Goal: Transaction & Acquisition: Purchase product/service

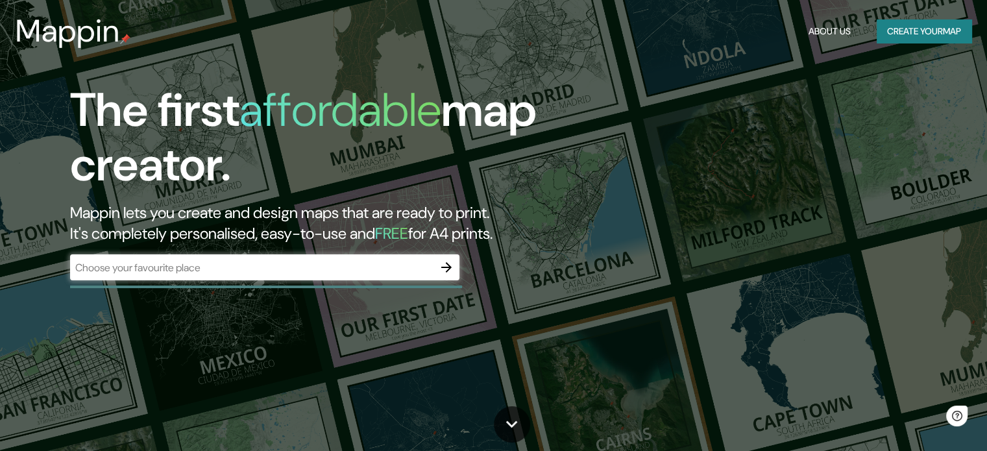
click at [280, 282] on div "​" at bounding box center [264, 268] width 389 height 29
click at [280, 275] on div "​" at bounding box center [264, 267] width 389 height 26
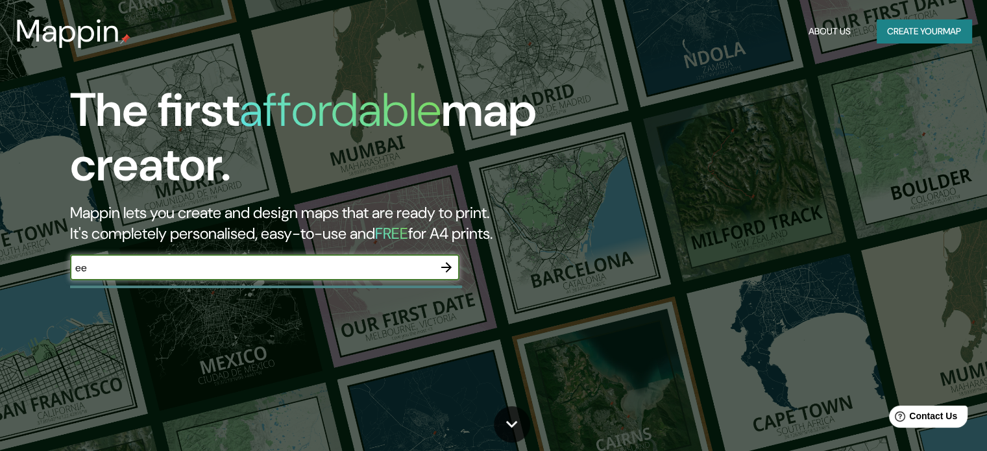
type input "ee"
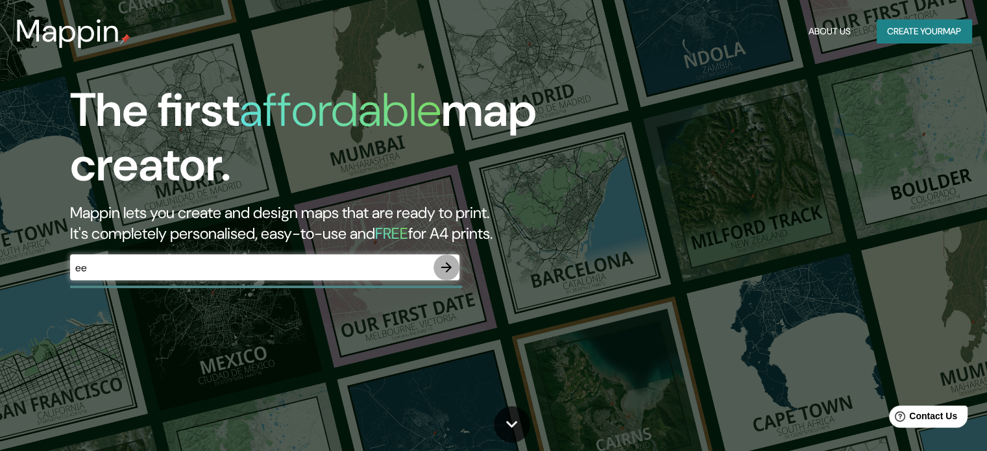
click at [452, 259] on icon "button" at bounding box center [447, 267] width 16 height 16
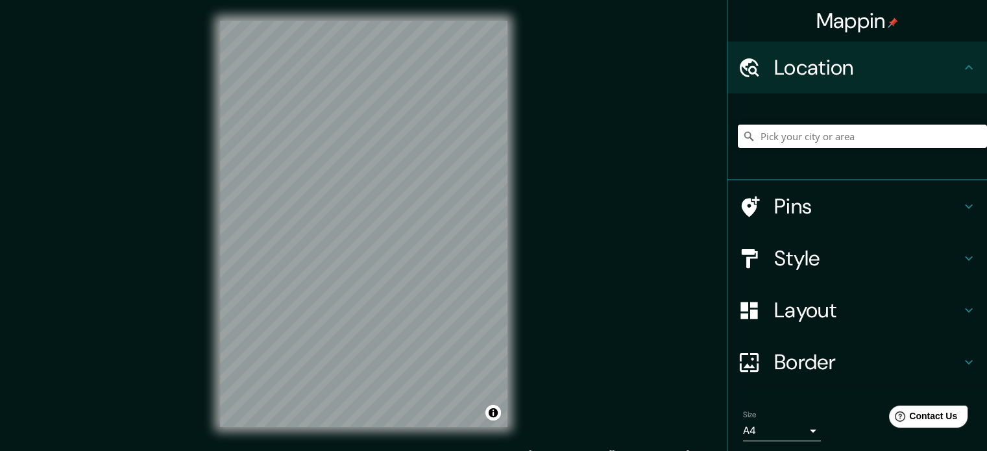
click at [821, 145] on input "Pick your city or area" at bounding box center [862, 136] width 249 height 23
click at [802, 136] on input "cusipata" at bounding box center [862, 136] width 249 height 23
drag, startPoint x: 802, startPoint y: 136, endPoint x: 649, endPoint y: 136, distance: 153.1
click at [649, 136] on div "Mappin Location cusipata Pins Style Layout Border Choose a border. Hint : you c…" at bounding box center [493, 234] width 987 height 468
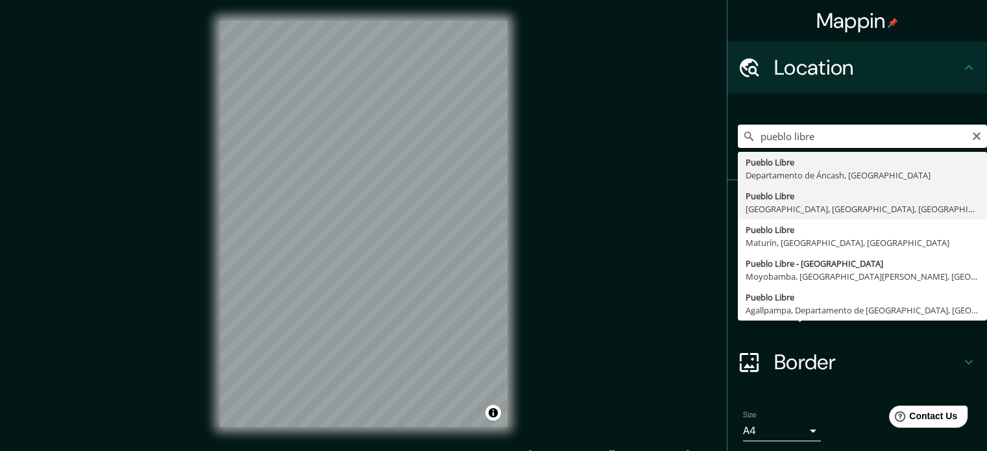
type input "Pueblo Libre, [GEOGRAPHIC_DATA], [GEOGRAPHIC_DATA], [GEOGRAPHIC_DATA]"
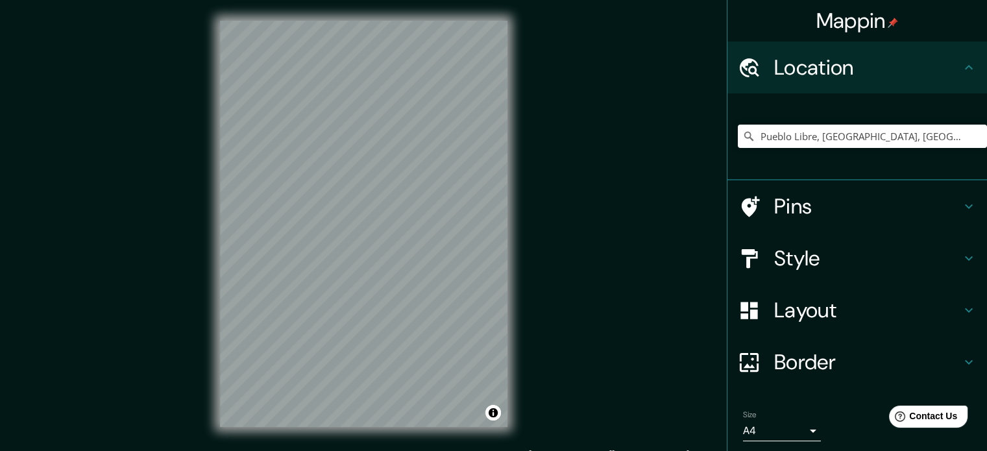
click at [777, 207] on h4 "Pins" at bounding box center [867, 206] width 187 height 26
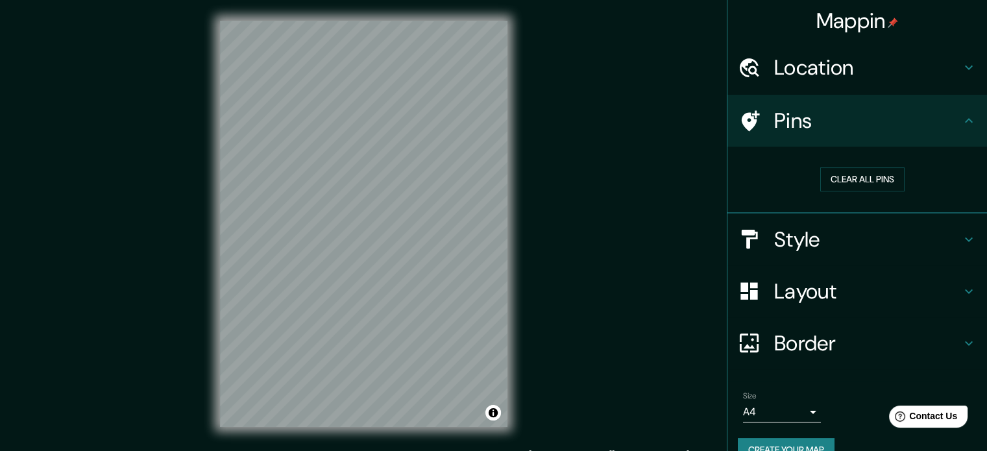
click at [838, 133] on h4 "Pins" at bounding box center [867, 121] width 187 height 26
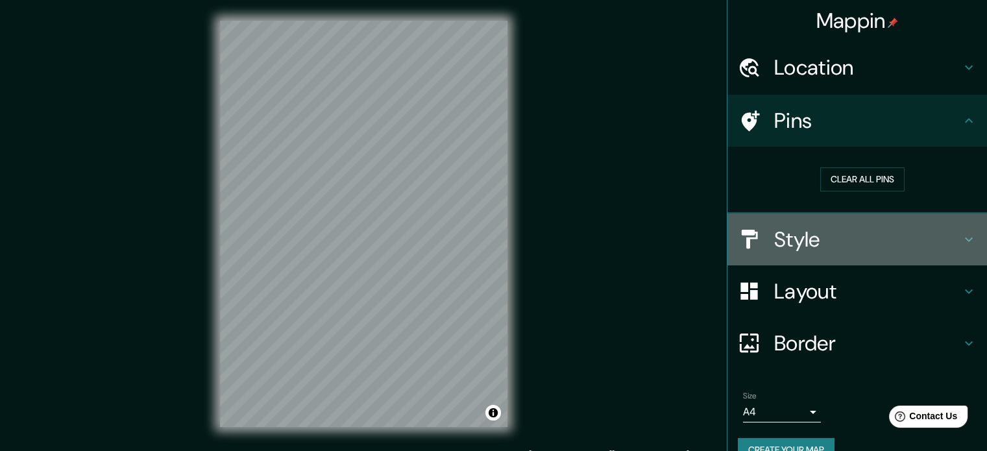
click at [834, 243] on h4 "Style" at bounding box center [867, 239] width 187 height 26
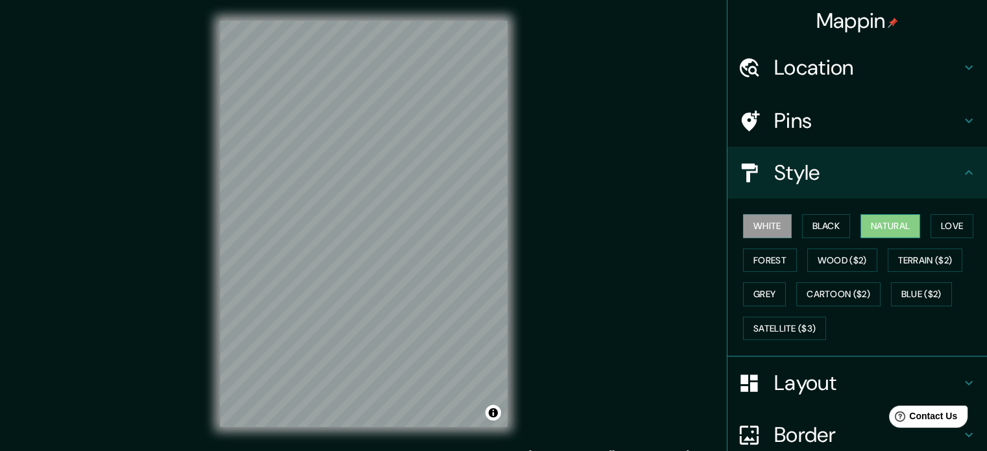
click at [903, 221] on button "Natural" at bounding box center [890, 226] width 60 height 24
click at [881, 164] on h4 "Style" at bounding box center [867, 173] width 187 height 26
click at [746, 222] on button "White" at bounding box center [767, 226] width 49 height 24
click at [820, 223] on button "Black" at bounding box center [826, 226] width 49 height 24
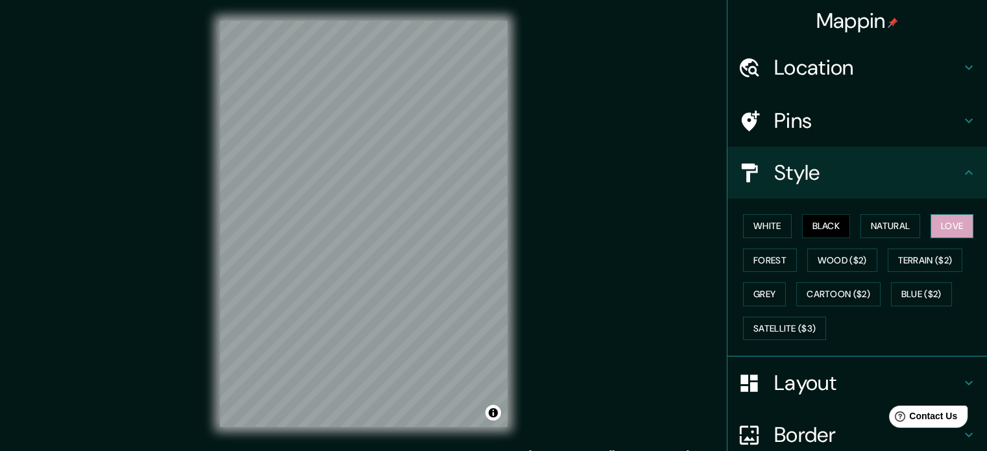
click at [943, 221] on button "Love" at bounding box center [951, 226] width 43 height 24
click at [762, 257] on button "Forest" at bounding box center [770, 260] width 54 height 24
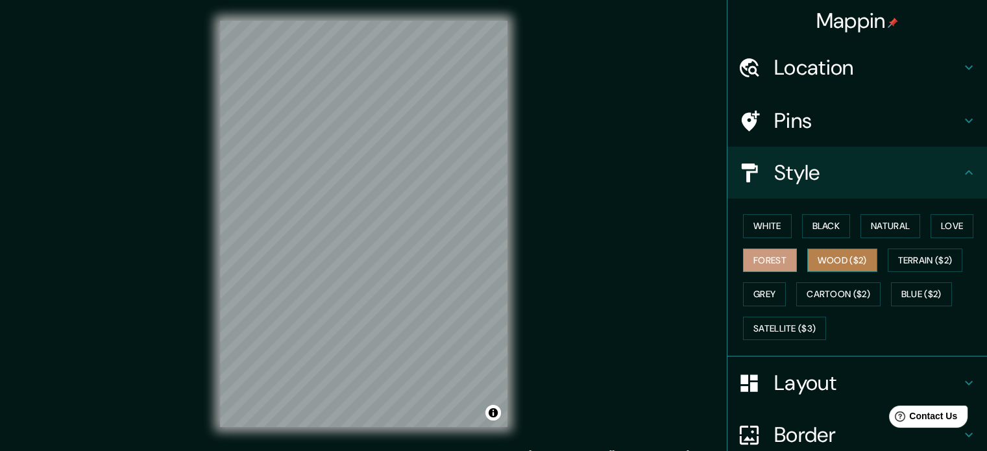
click at [860, 261] on button "Wood ($2)" at bounding box center [842, 260] width 70 height 24
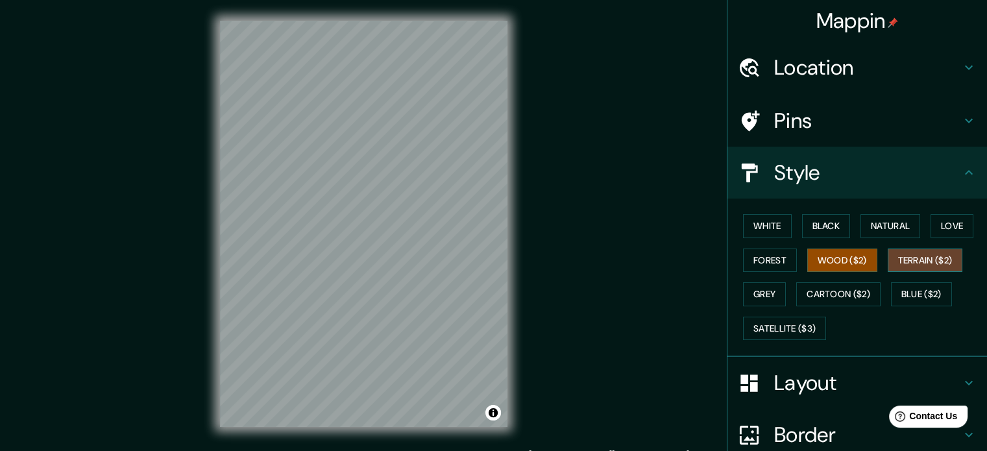
click at [919, 259] on button "Terrain ($2)" at bounding box center [924, 260] width 75 height 24
click at [751, 291] on button "Grey" at bounding box center [764, 294] width 43 height 24
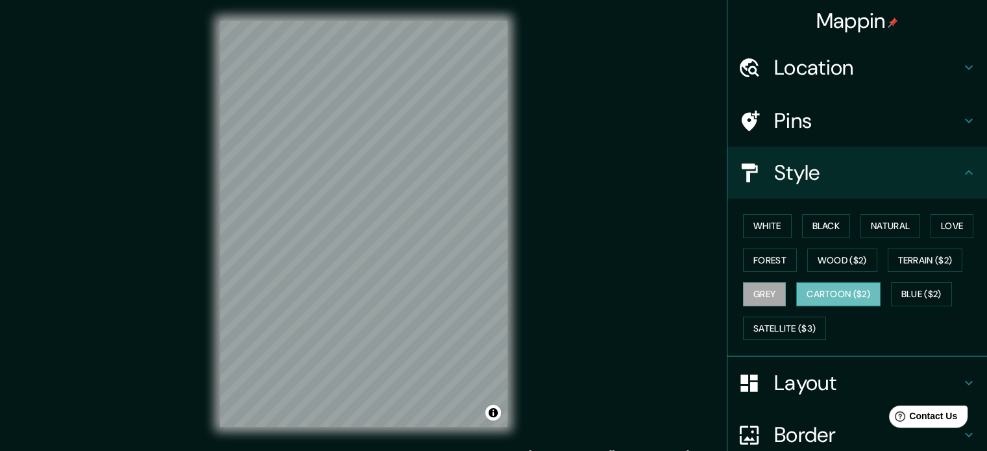
click at [830, 285] on button "Cartoon ($2)" at bounding box center [838, 294] width 84 height 24
click at [897, 286] on button "Blue ($2)" at bounding box center [921, 294] width 61 height 24
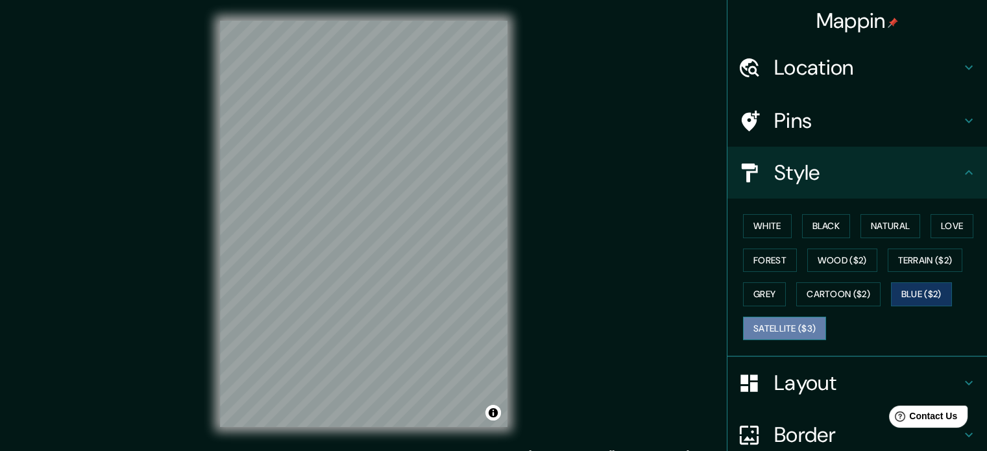
click at [790, 326] on button "Satellite ($3)" at bounding box center [784, 329] width 83 height 24
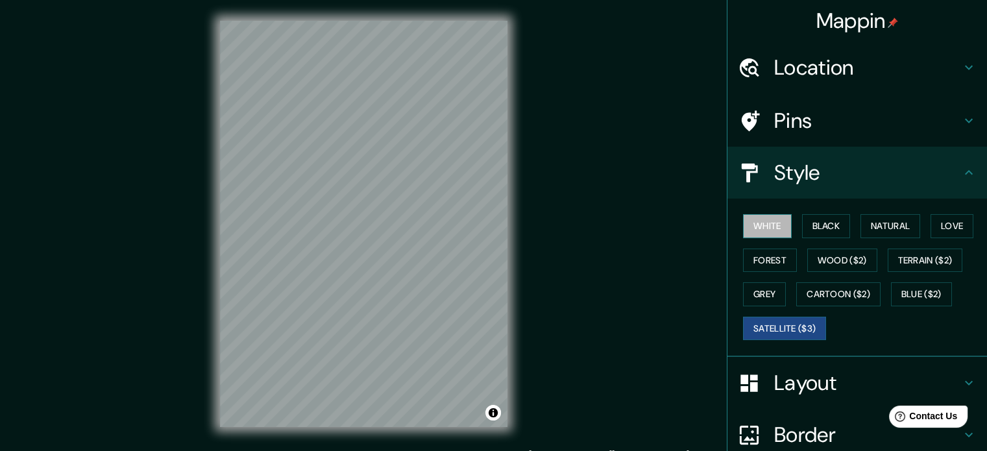
click at [745, 225] on button "White" at bounding box center [767, 226] width 49 height 24
